Goal: Submit feedback/report problem

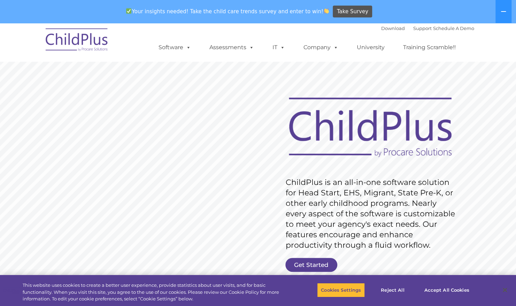
click at [90, 47] on img at bounding box center [77, 40] width 70 height 35
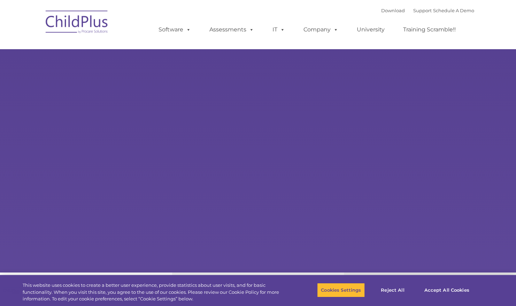
select select "MEDIUM"
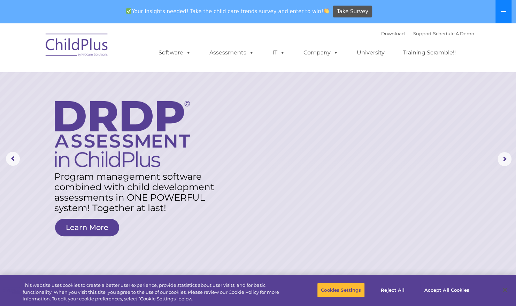
click at [498, 11] on button at bounding box center [503, 11] width 16 height 23
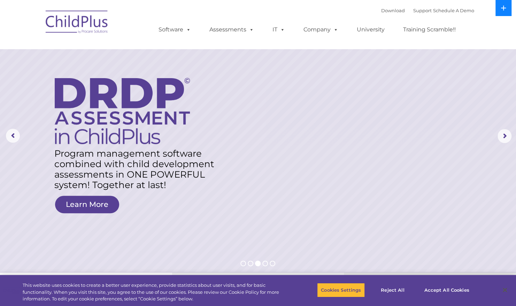
click at [498, 11] on button at bounding box center [503, 8] width 16 height 16
